Goal: Information Seeking & Learning: Learn about a topic

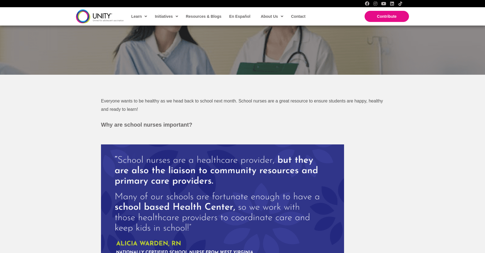
scroll to position [111, 0]
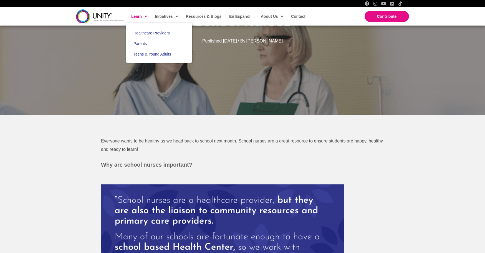
click at [145, 16] on span at bounding box center [144, 16] width 5 height 8
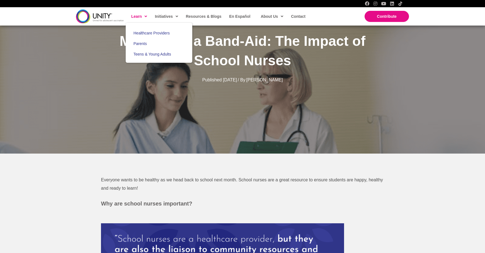
scroll to position [56, 0]
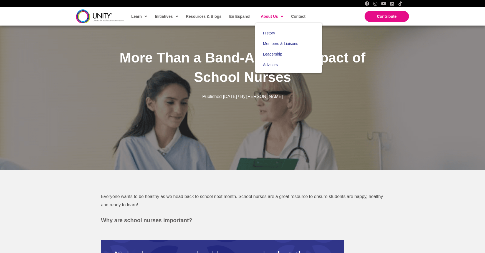
click at [268, 15] on span "About Us" at bounding box center [272, 16] width 22 height 8
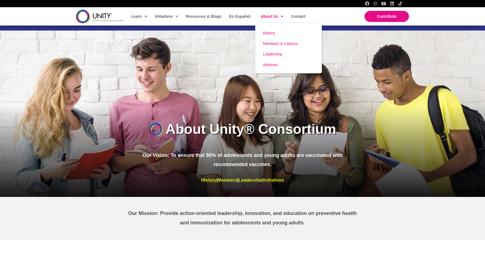
scroll to position [56, 0]
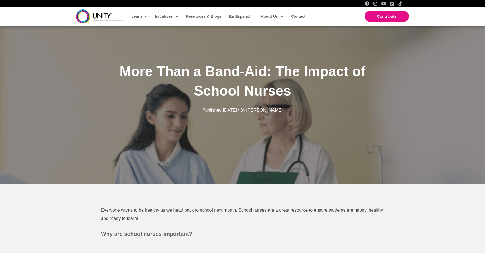
scroll to position [28, 0]
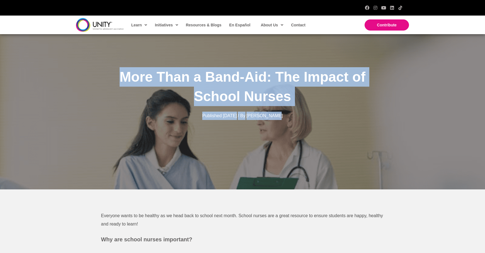
drag, startPoint x: 122, startPoint y: 76, endPoint x: 300, endPoint y: 124, distance: 184.4
click at [300, 124] on div "More Than a Band-Aid: The Impact of School Nurses Published August 18, 2025 / B…" at bounding box center [242, 94] width 305 height 64
copy div "More Than a Band-Aid: The Impact of School Nurses Published August 18, 2025 / B…"
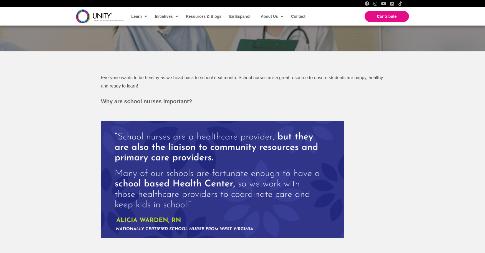
scroll to position [167, 0]
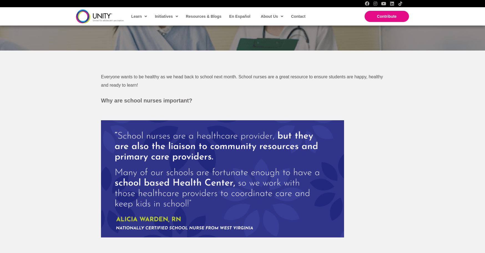
click at [140, 85] on p "Everyone wants to be healthy as we head back to school next month. School nurse…" at bounding box center [242, 81] width 283 height 16
click at [138, 85] on p "Everyone wants to be healthy as we head back to school next month. School nurse…" at bounding box center [242, 81] width 283 height 16
click at [105, 77] on span "Everyone wants to be healthy as we head back to school next month. School nurse…" at bounding box center [242, 80] width 282 height 13
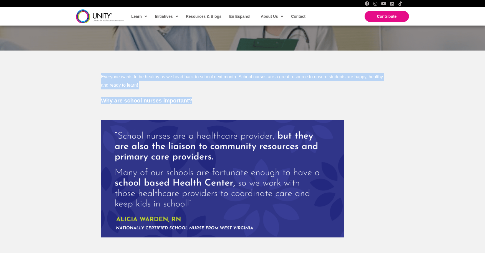
drag, startPoint x: 101, startPoint y: 75, endPoint x: 196, endPoint y: 99, distance: 98.1
copy div "Everyone wants to be healthy as we head back to school next month. School nurse…"
